Goal: Information Seeking & Learning: Learn about a topic

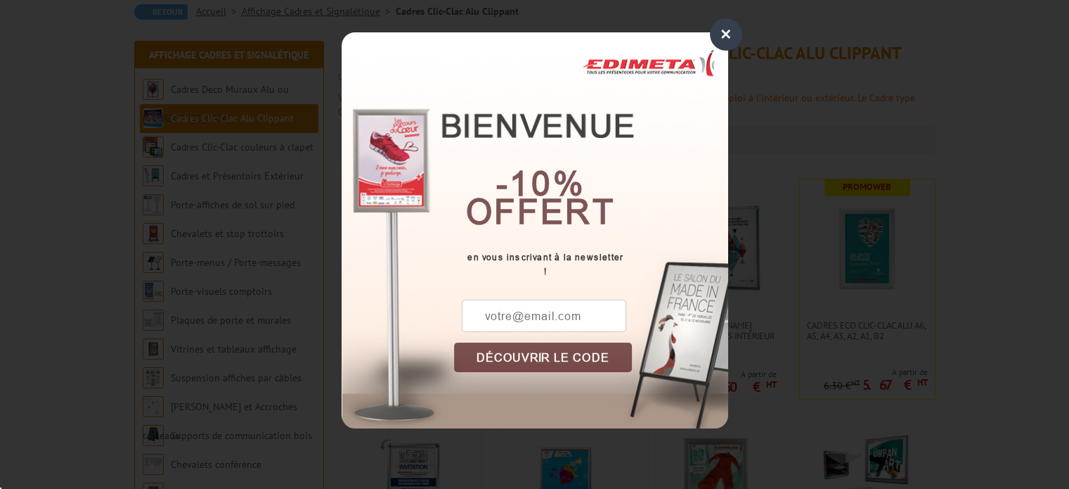
scroll to position [211, 0]
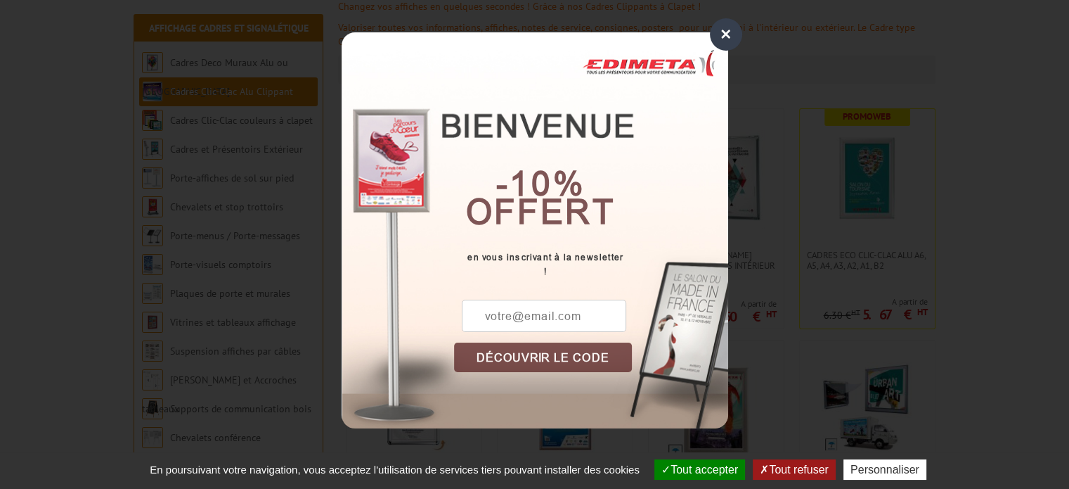
click at [713, 25] on div "×" at bounding box center [726, 34] width 32 height 32
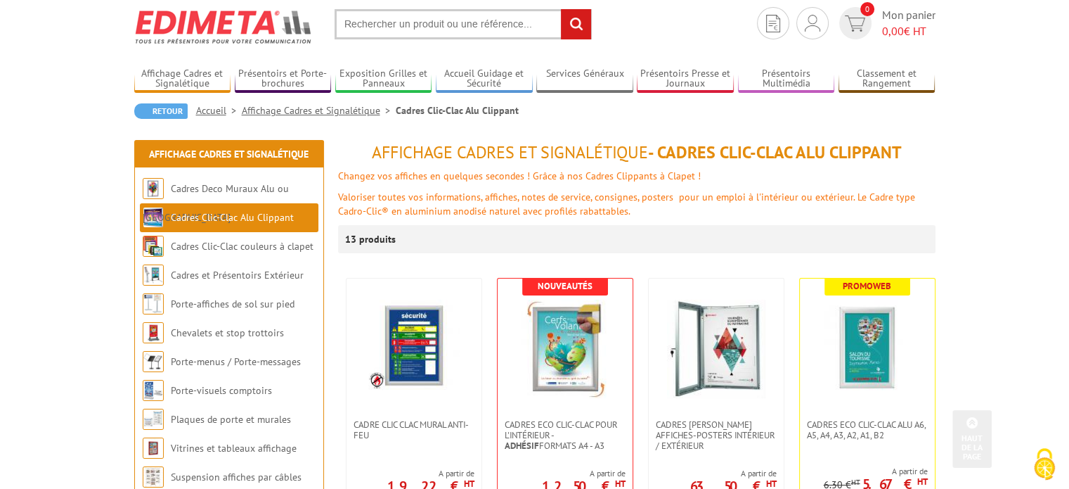
scroll to position [0, 0]
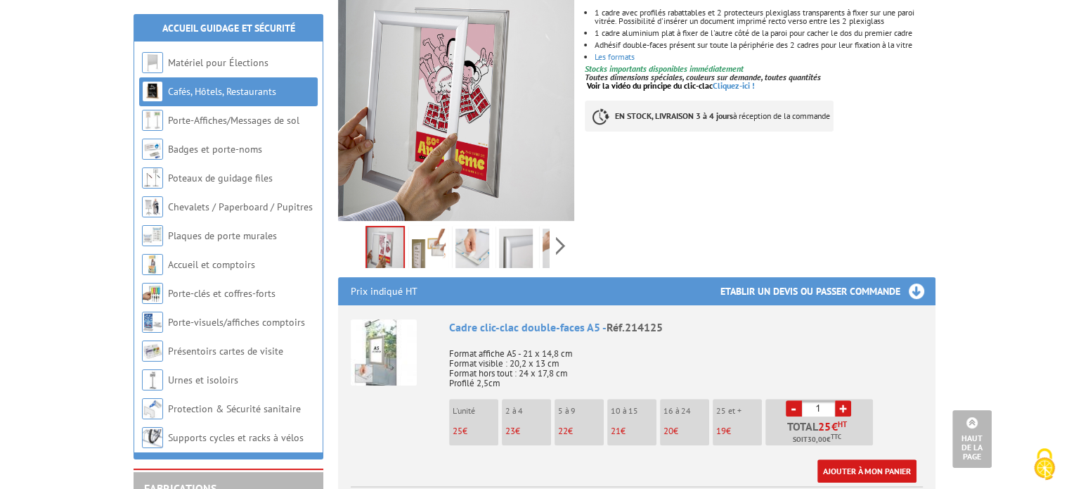
scroll to position [211, 0]
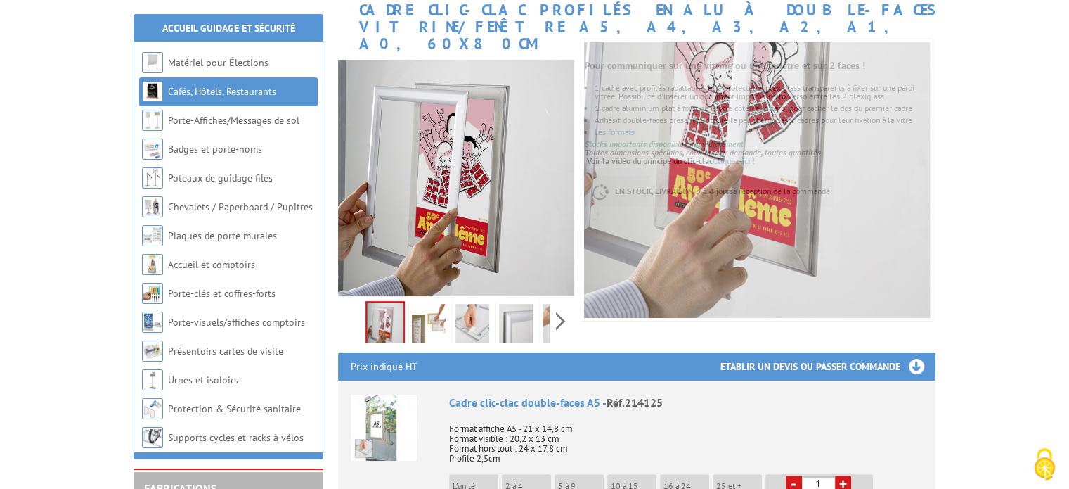
click at [429, 305] on img at bounding box center [429, 326] width 34 height 44
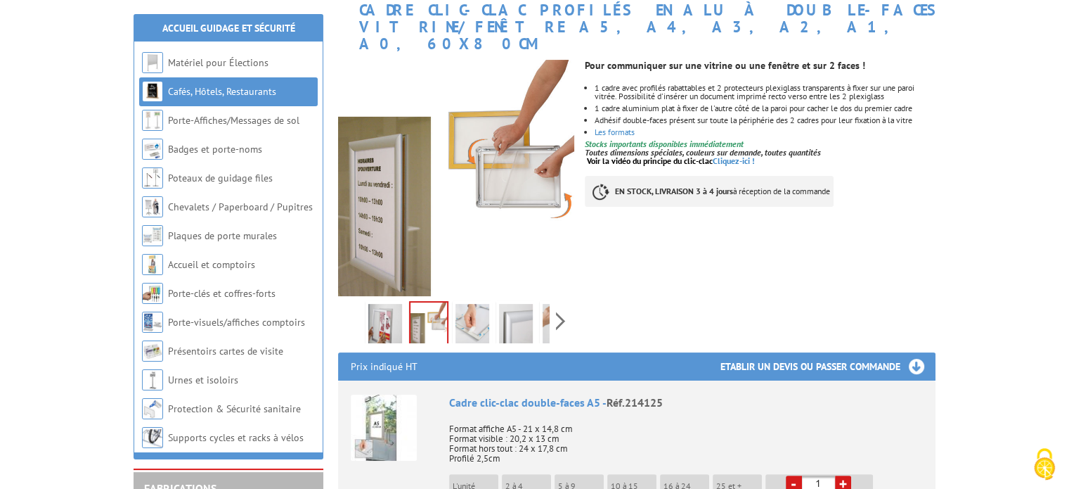
click at [474, 306] on img at bounding box center [473, 326] width 34 height 44
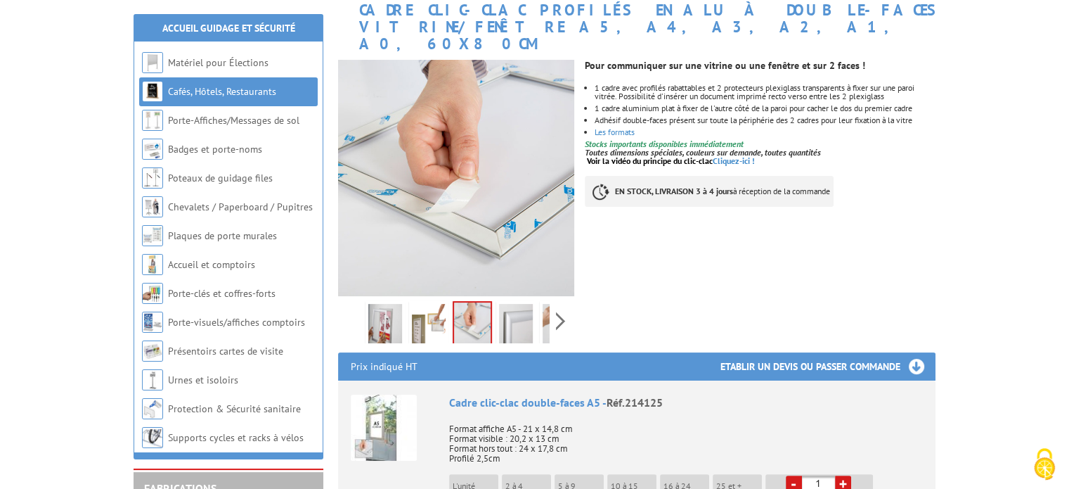
click at [508, 304] on img at bounding box center [516, 326] width 34 height 44
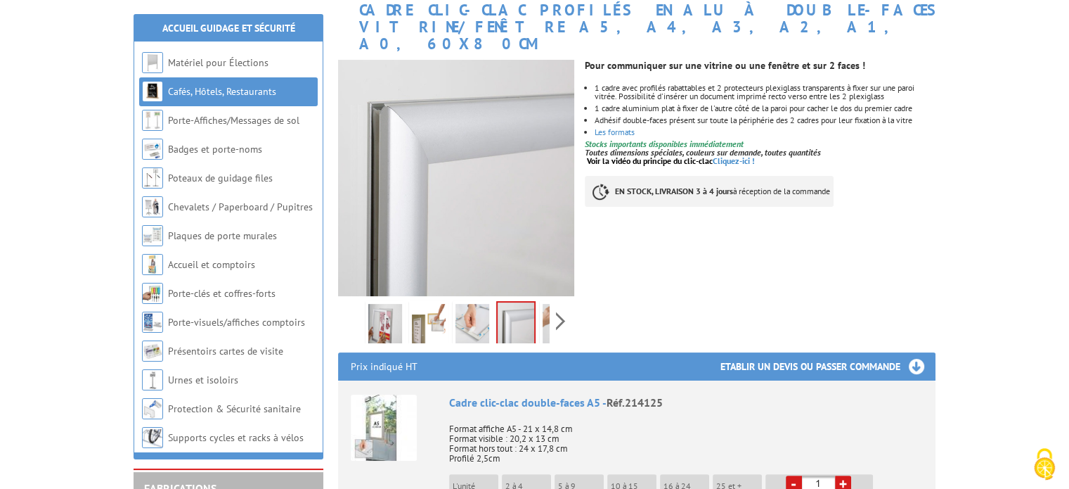
click at [563, 302] on div "Previous Next" at bounding box center [456, 320] width 237 height 49
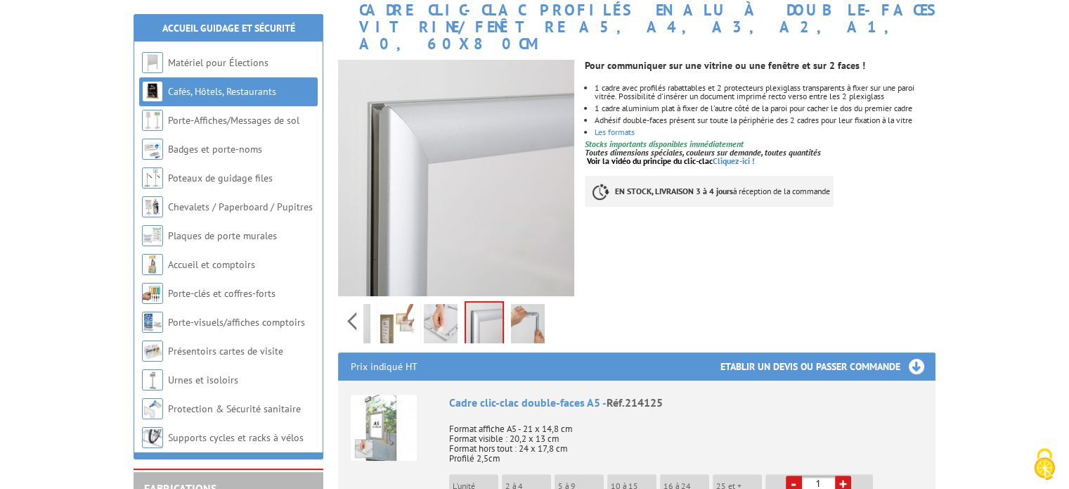
click at [527, 308] on img at bounding box center [528, 326] width 34 height 44
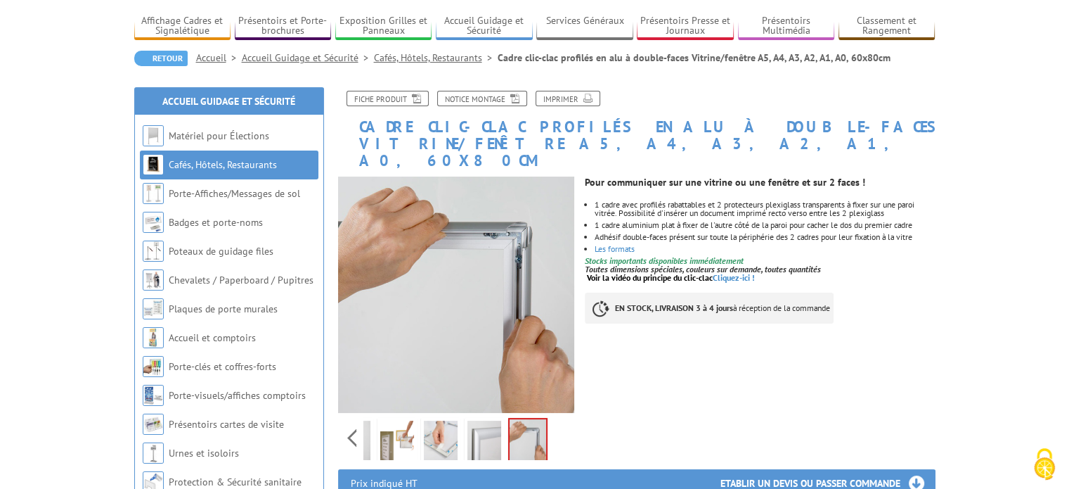
scroll to position [70, 0]
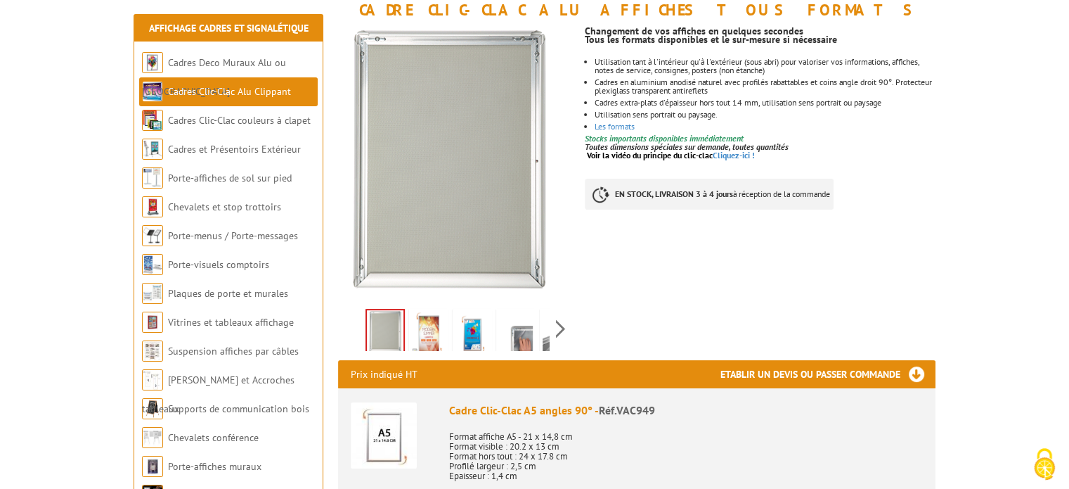
scroll to position [492, 0]
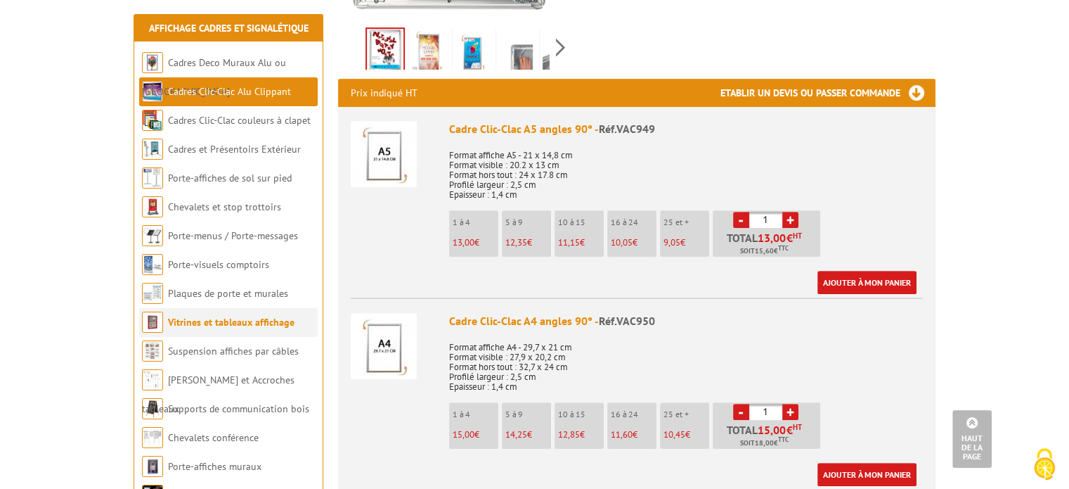
click at [266, 330] on li "Vitrines et tableaux affichage" at bounding box center [228, 322] width 179 height 29
click at [217, 323] on link "Vitrines et tableaux affichage" at bounding box center [231, 322] width 127 height 13
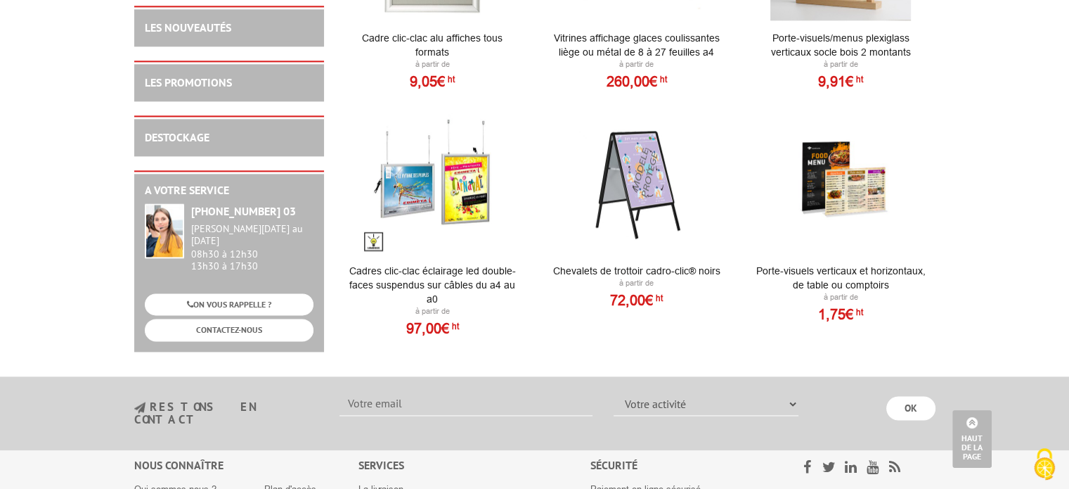
scroll to position [1969, 0]
